Goal: Information Seeking & Learning: Learn about a topic

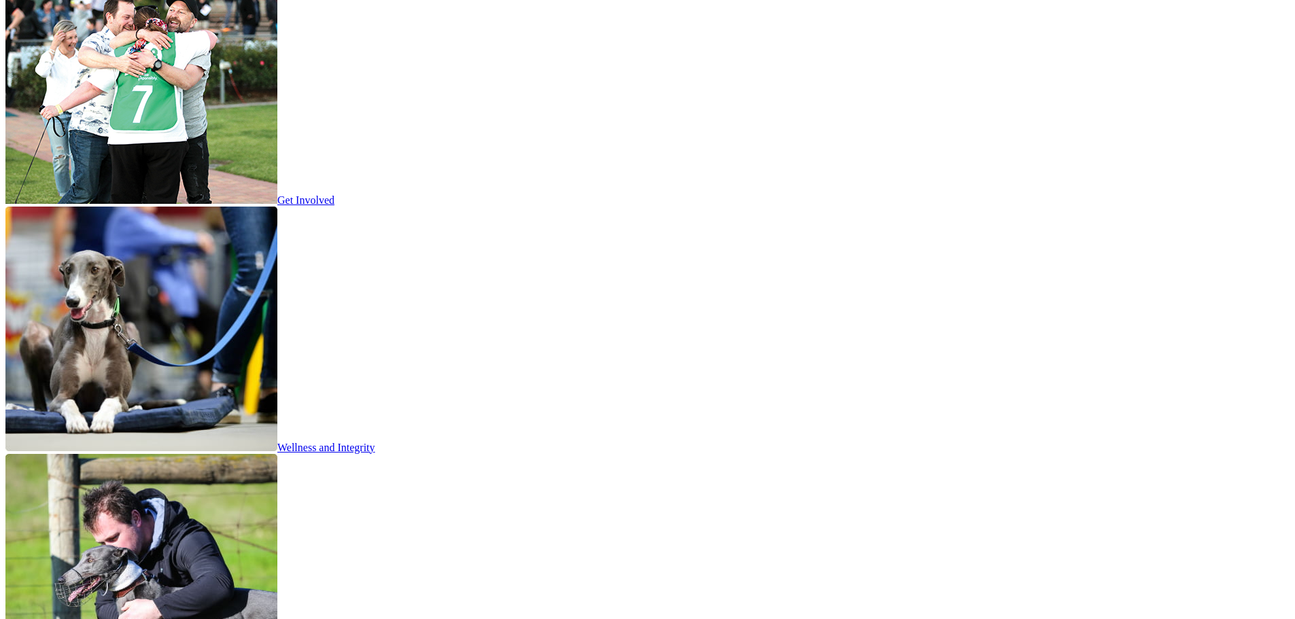
scroll to position [2243, 0]
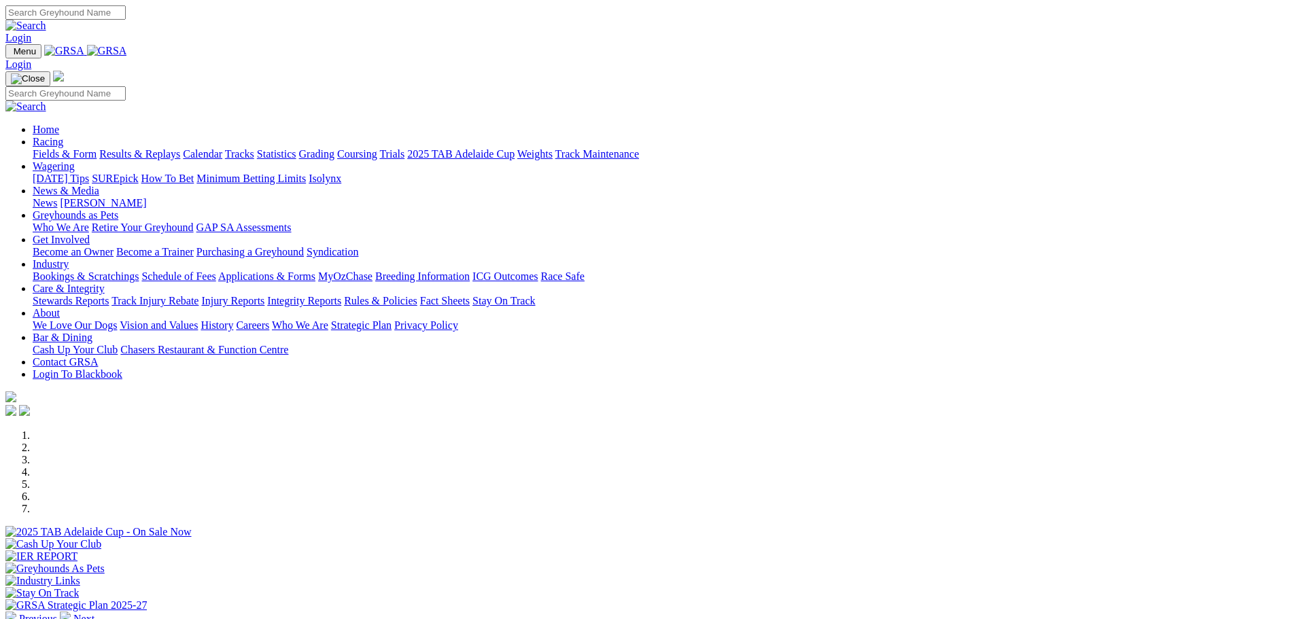
scroll to position [408, 0]
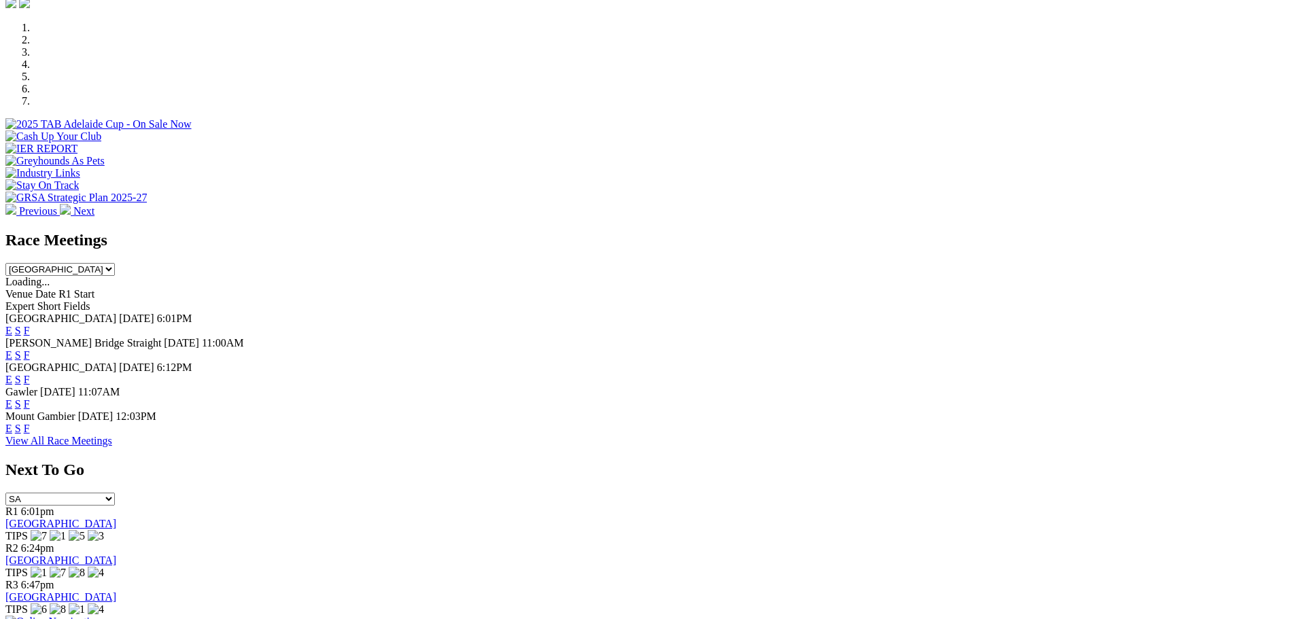
click at [30, 374] on link "F" at bounding box center [27, 380] width 6 height 12
click at [30, 374] on span "F" at bounding box center [27, 380] width 6 height 12
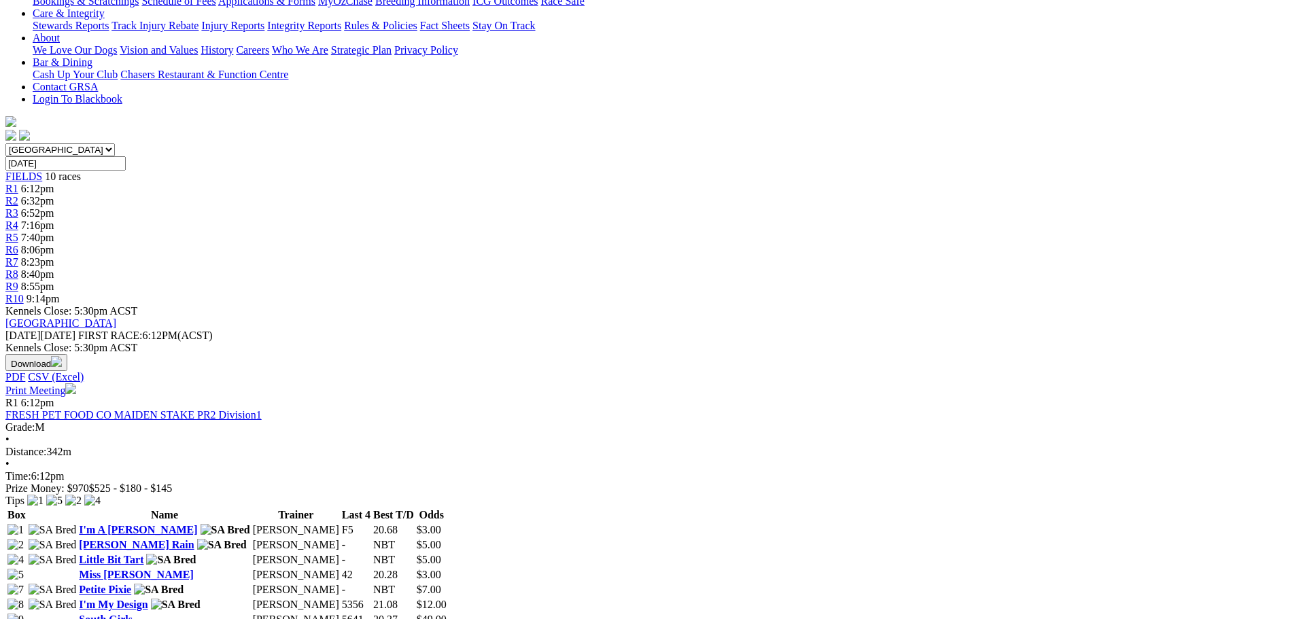
scroll to position [128, 0]
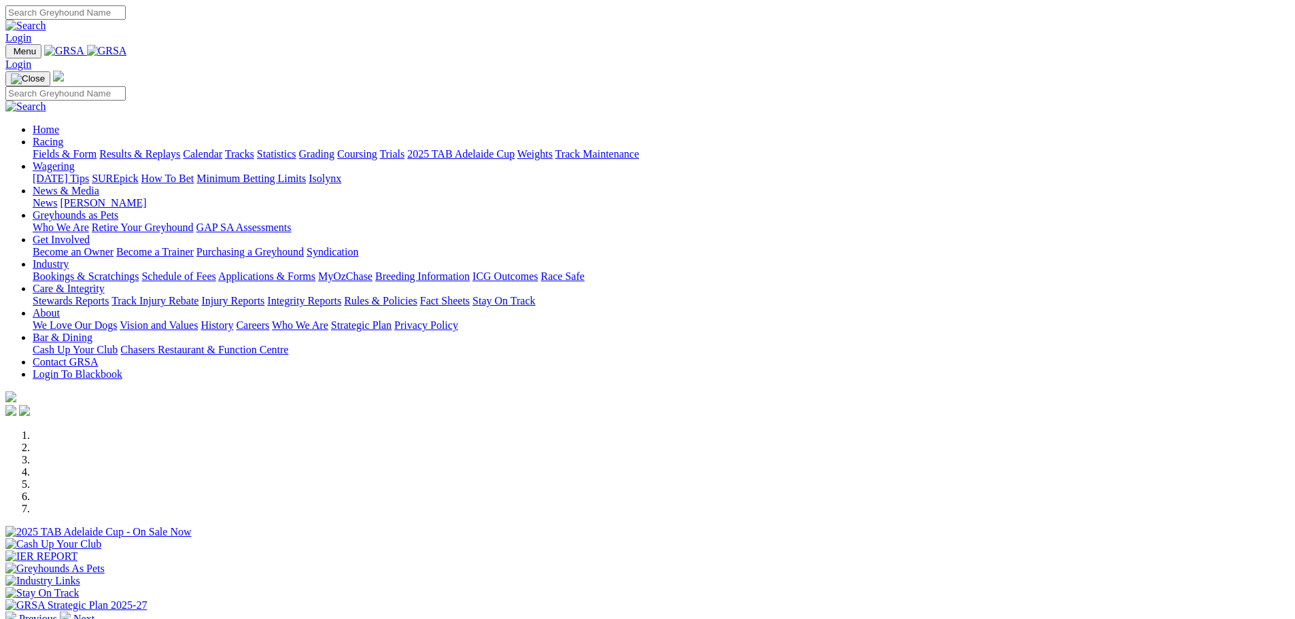
scroll to position [408, 0]
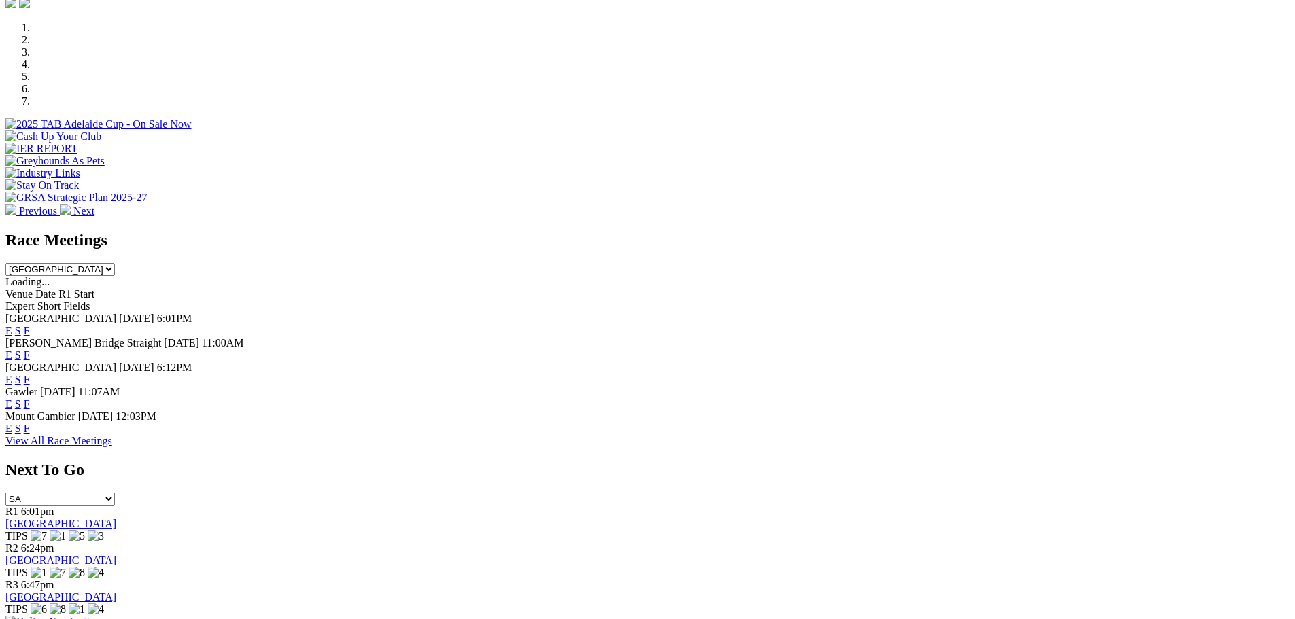
click at [30, 398] on link "F" at bounding box center [27, 404] width 6 height 12
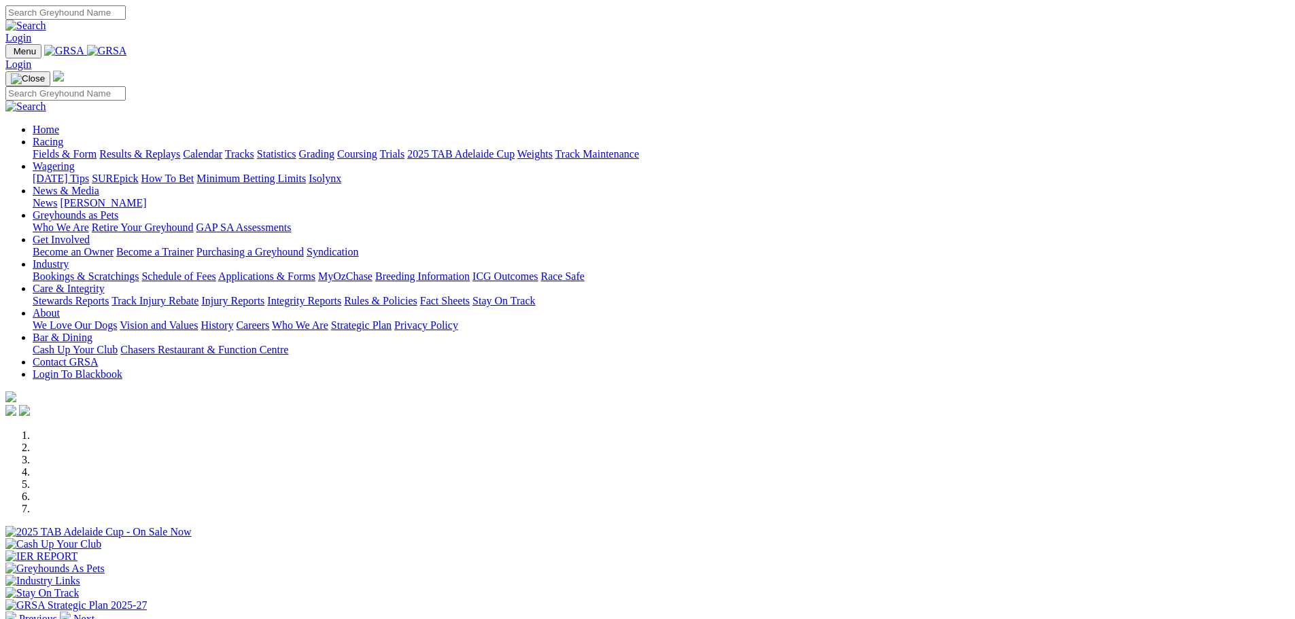
scroll to position [408, 0]
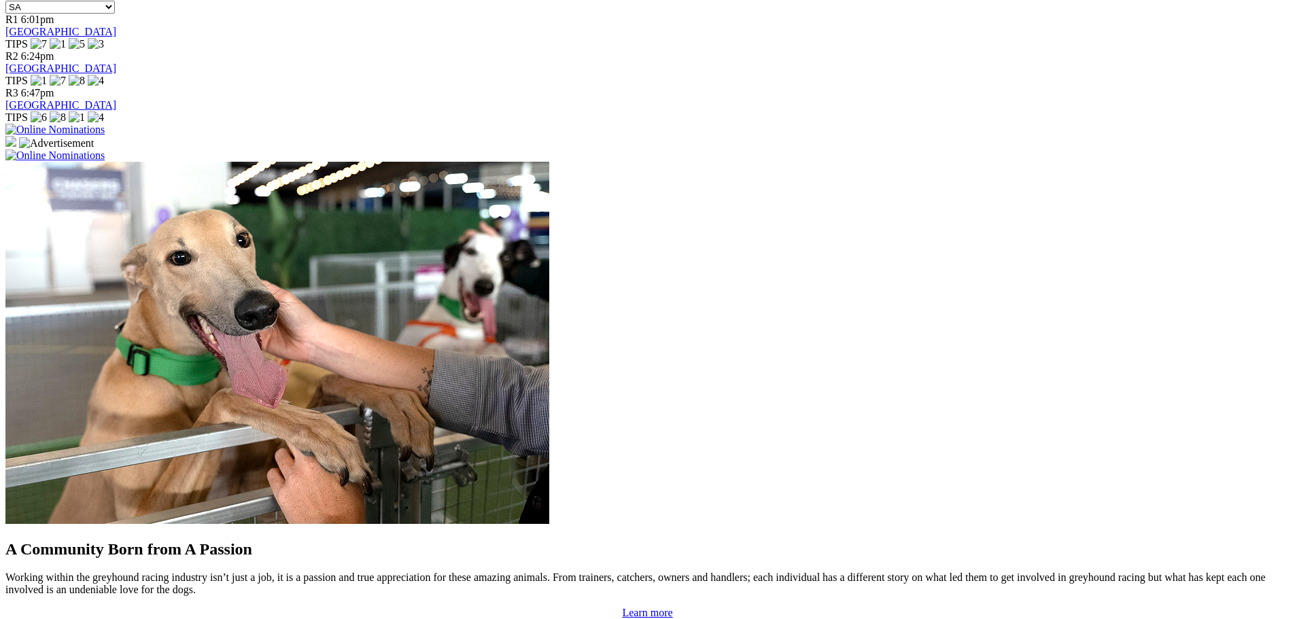
scroll to position [884, 0]
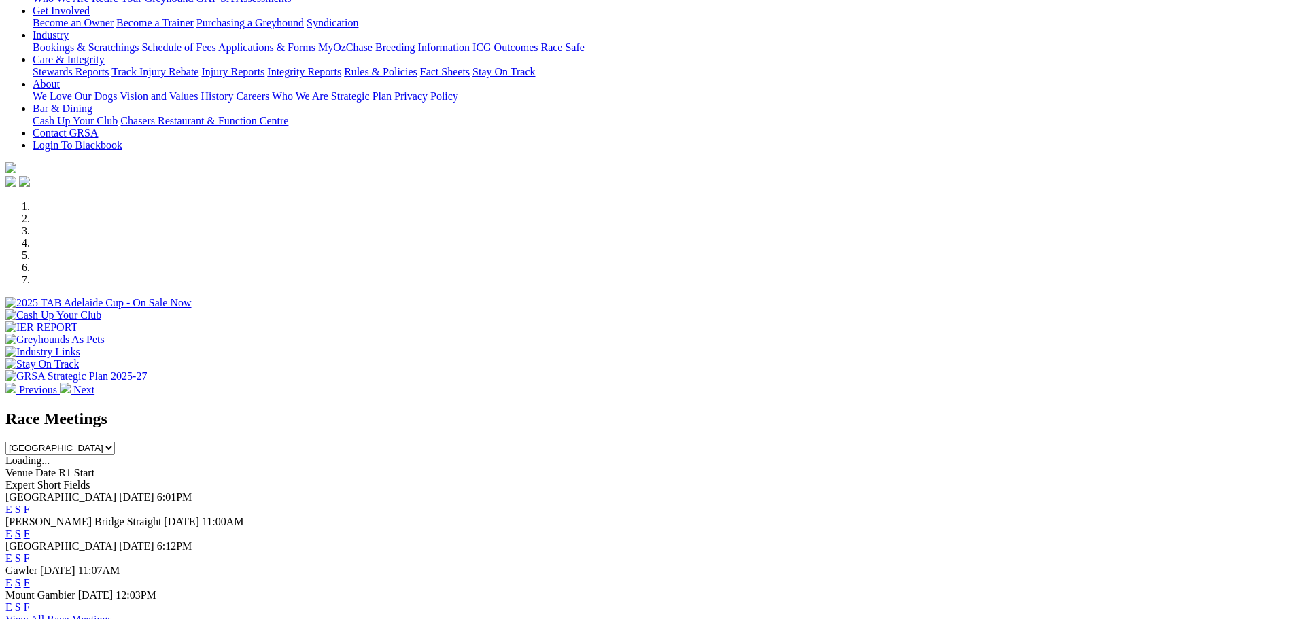
scroll to position [206, 0]
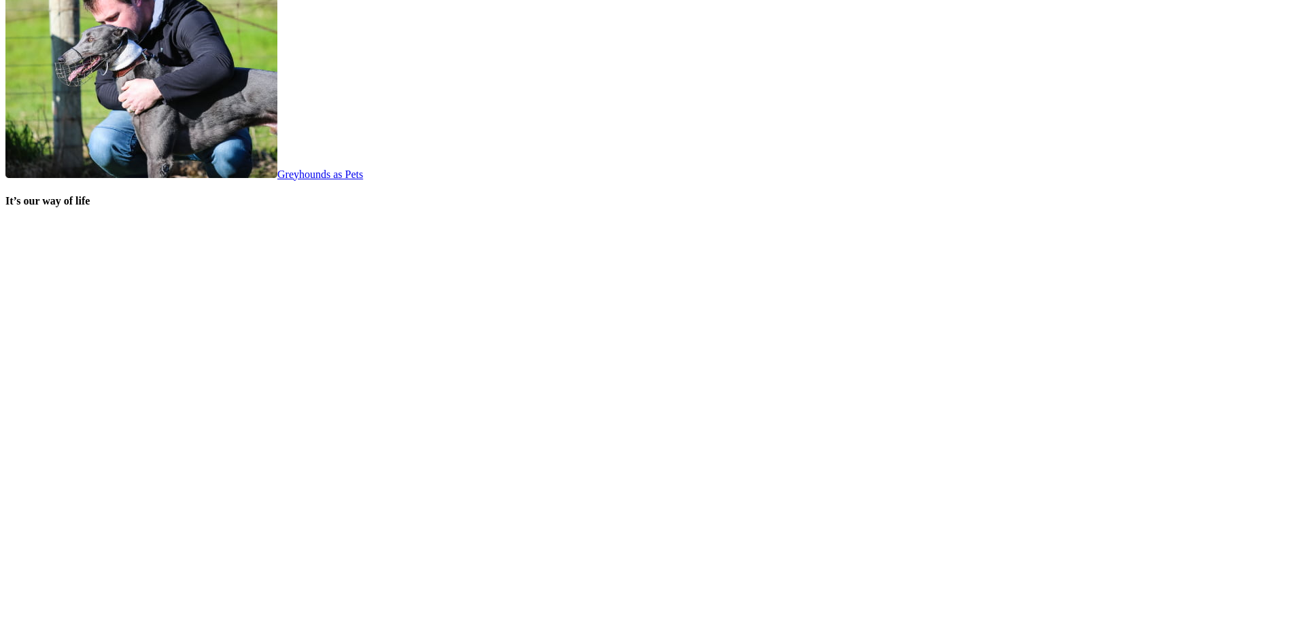
scroll to position [2651, 0]
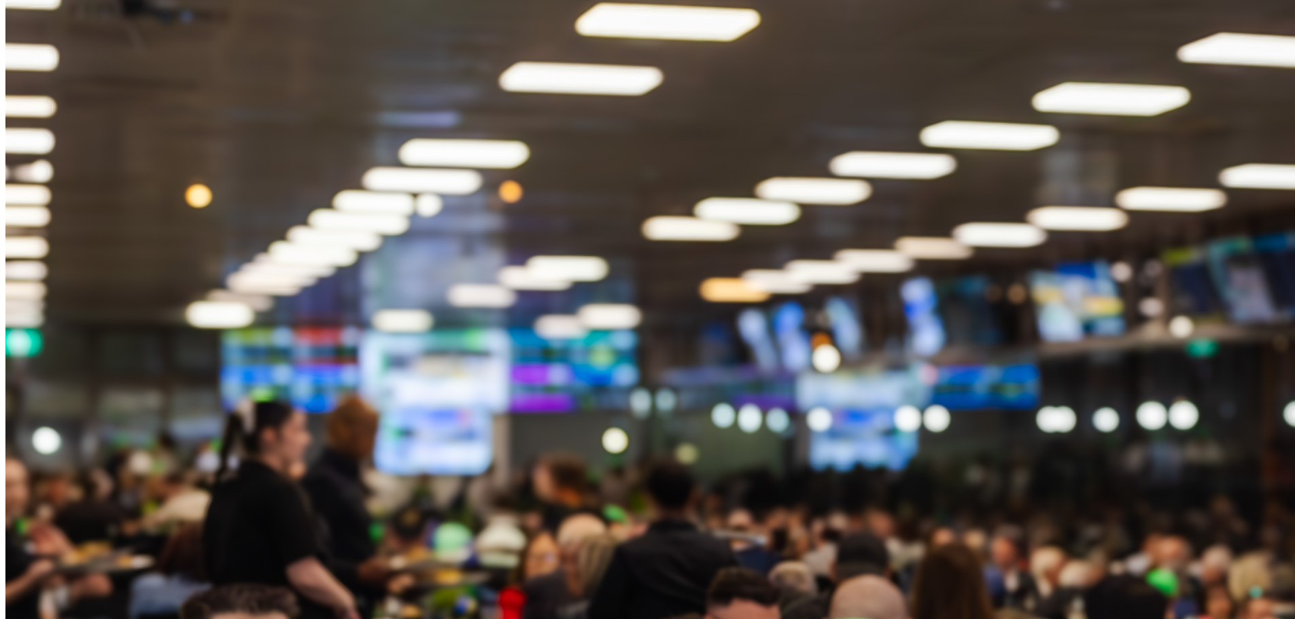
scroll to position [1874, 0]
